Goal: Task Accomplishment & Management: Complete application form

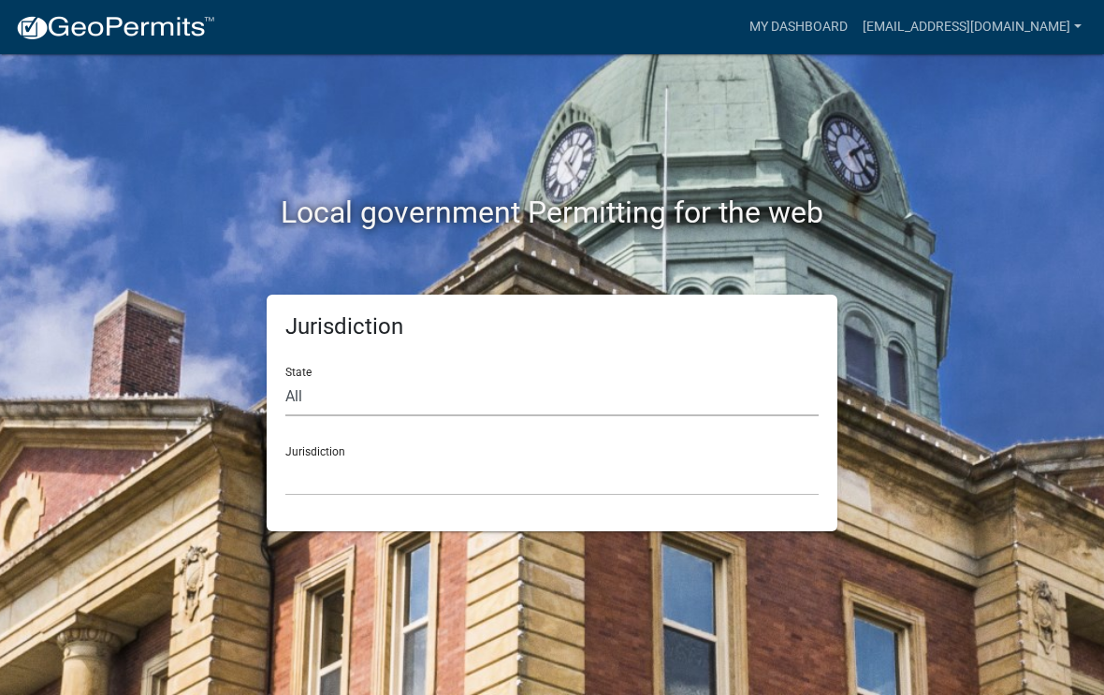
click at [331, 404] on select "All [US_STATE] [US_STATE] [US_STATE] [US_STATE] [US_STATE] [US_STATE] [US_STATE…" at bounding box center [551, 397] width 533 height 38
select select "[US_STATE]"
click at [329, 487] on select "[GEOGRAPHIC_DATA], [US_STATE][PERSON_NAME][GEOGRAPHIC_DATA], [US_STATE][PERSON_…" at bounding box center [551, 476] width 533 height 38
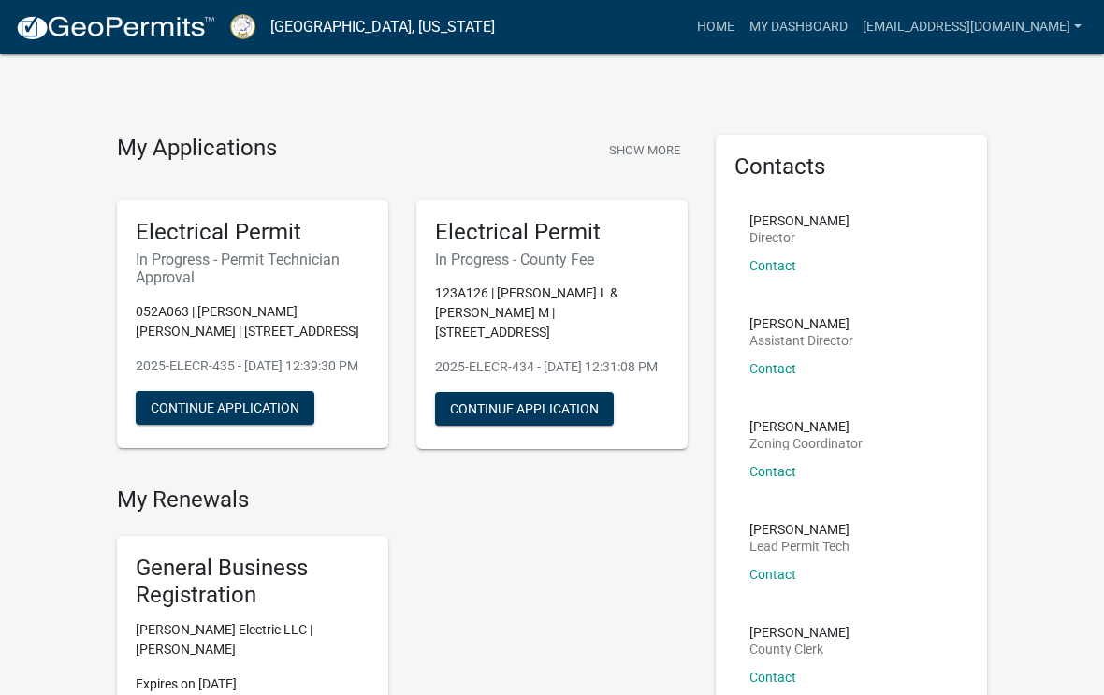
click at [253, 321] on p "052A063 | [PERSON_NAME] [PERSON_NAME] | [STREET_ADDRESS]" at bounding box center [253, 321] width 234 height 39
click at [234, 420] on button "Continue Application" at bounding box center [225, 408] width 179 height 34
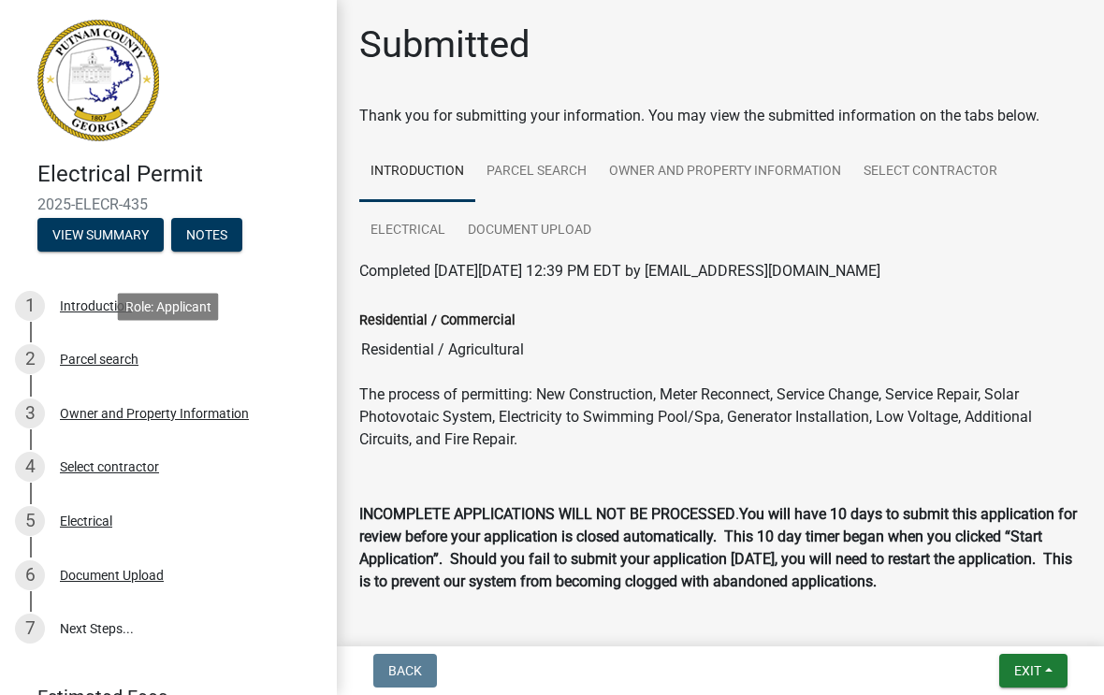
click at [119, 363] on div "Parcel search" at bounding box center [99, 359] width 79 height 13
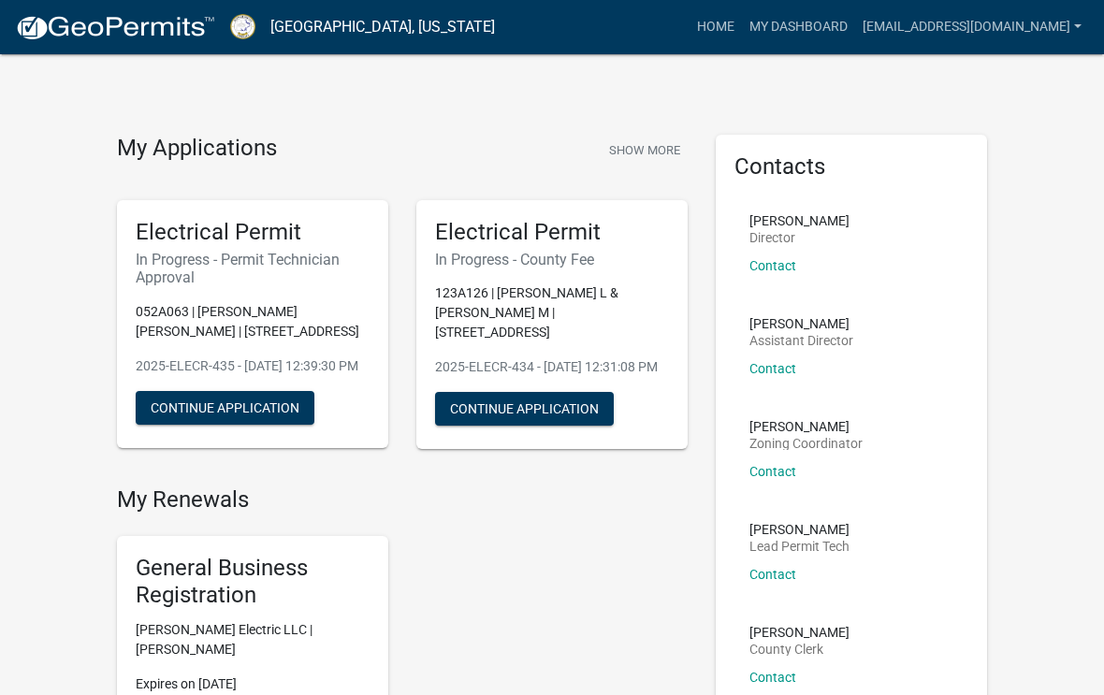
click at [537, 291] on p "123A126 | [PERSON_NAME] L & [PERSON_NAME] M | [STREET_ADDRESS]" at bounding box center [552, 312] width 234 height 59
click at [527, 420] on button "Continue Application" at bounding box center [524, 409] width 179 height 34
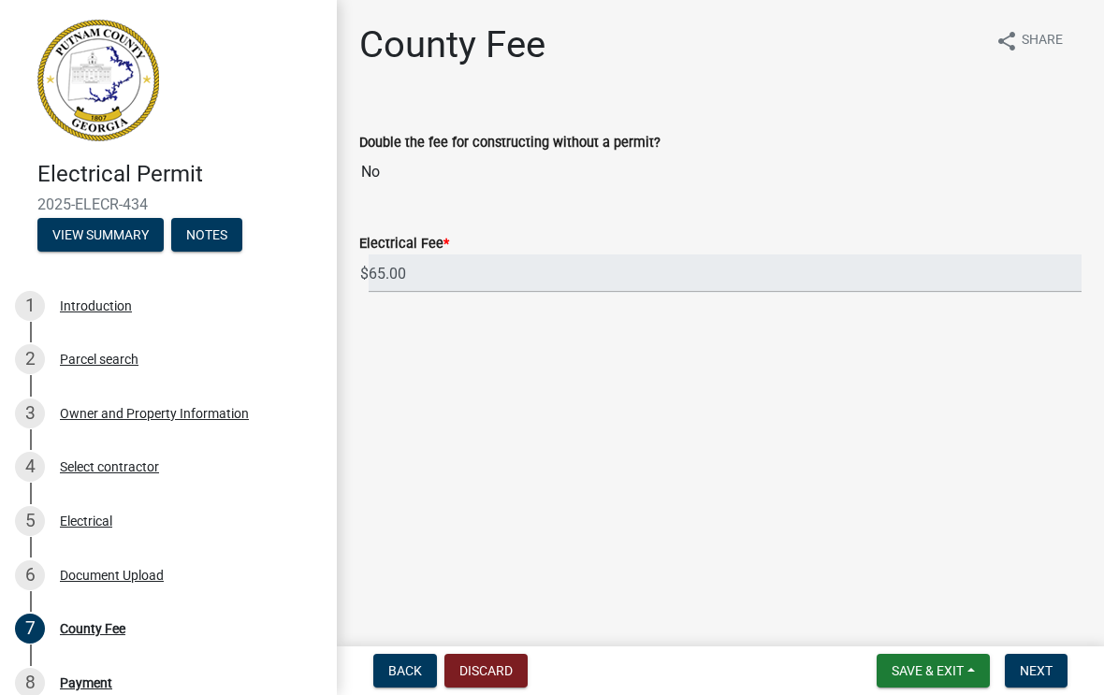
click at [117, 366] on div "Parcel search" at bounding box center [99, 359] width 79 height 13
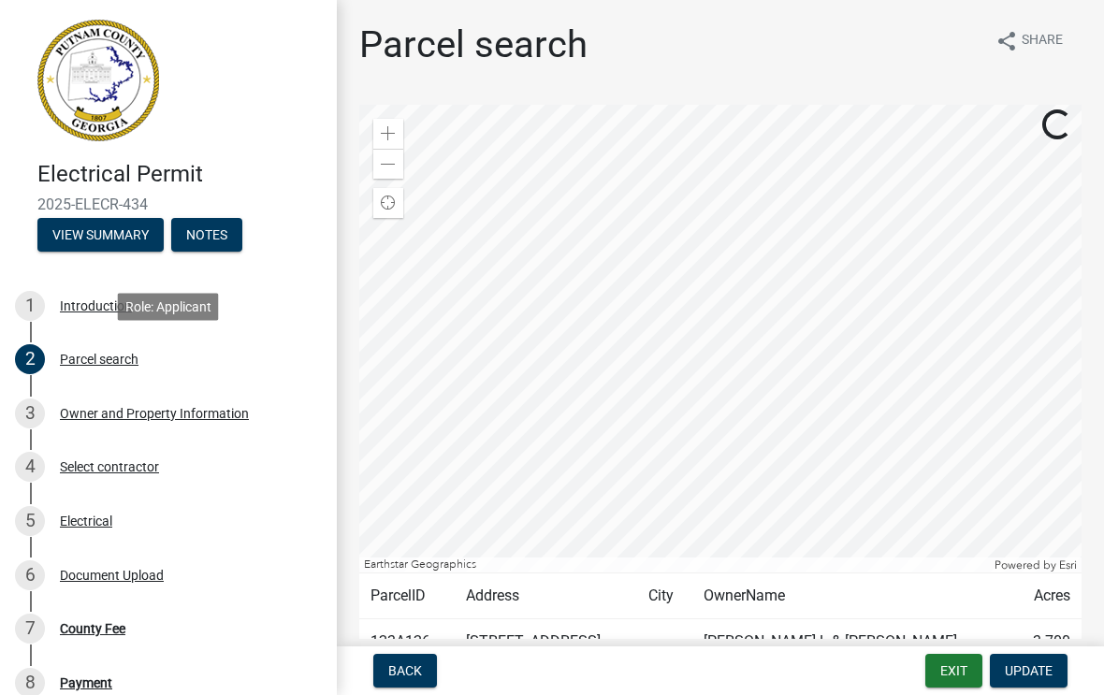
click at [141, 412] on div "Owner and Property Information" at bounding box center [154, 413] width 189 height 13
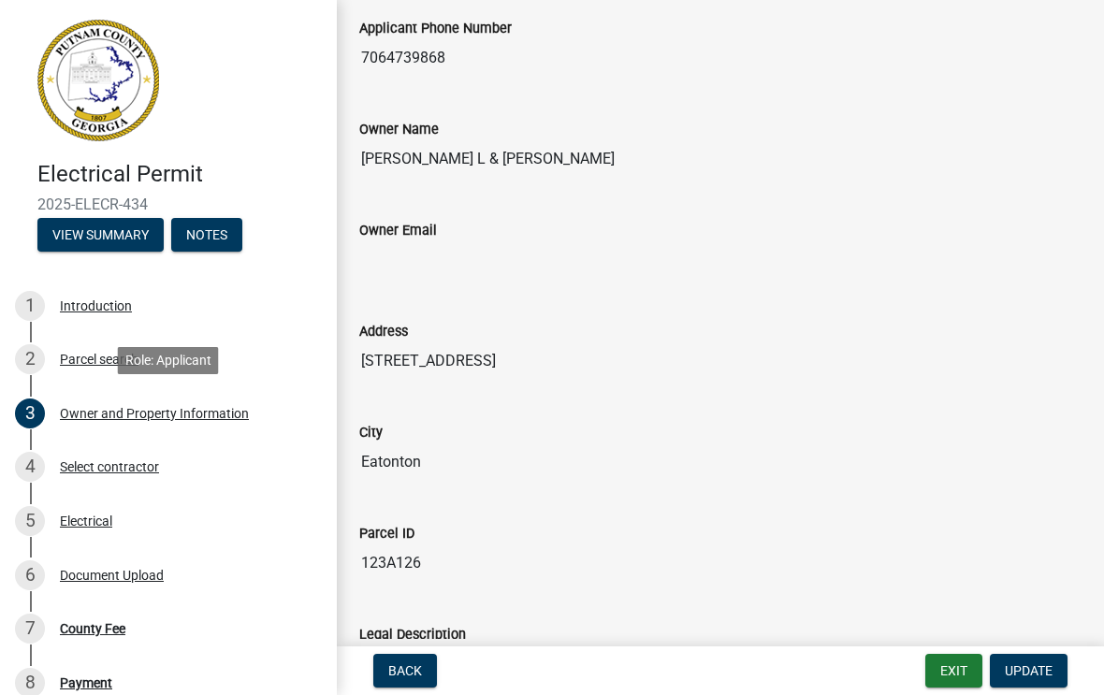
scroll to position [378, 0]
